Goal: Information Seeking & Learning: Learn about a topic

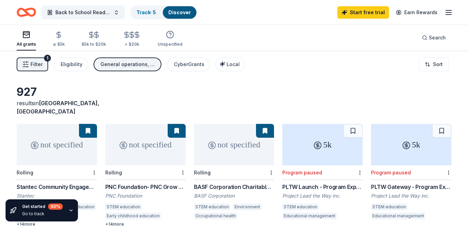
click at [162, 183] on div "PNC Foundation- PNC Grow Up Great" at bounding box center [145, 187] width 80 height 8
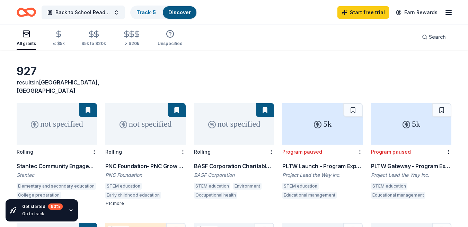
scroll to position [21, 0]
click at [60, 162] on div "Stantec Community Engagement Grant" at bounding box center [57, 166] width 80 height 8
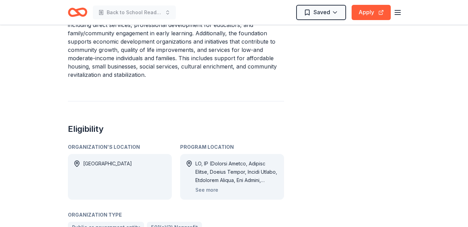
scroll to position [399, 0]
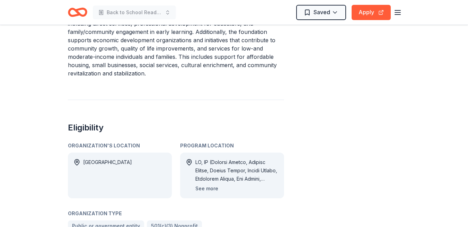
click at [201, 185] on button "See more" at bounding box center [207, 189] width 23 height 8
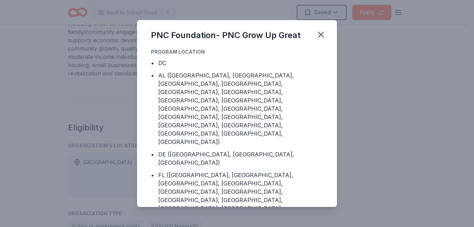
click at [43, 140] on div "PNC Foundation- PNC Grow Up Great Program Location • DC • AL (Autauga County, B…" at bounding box center [237, 113] width 474 height 227
